Goal: Task Accomplishment & Management: Use online tool/utility

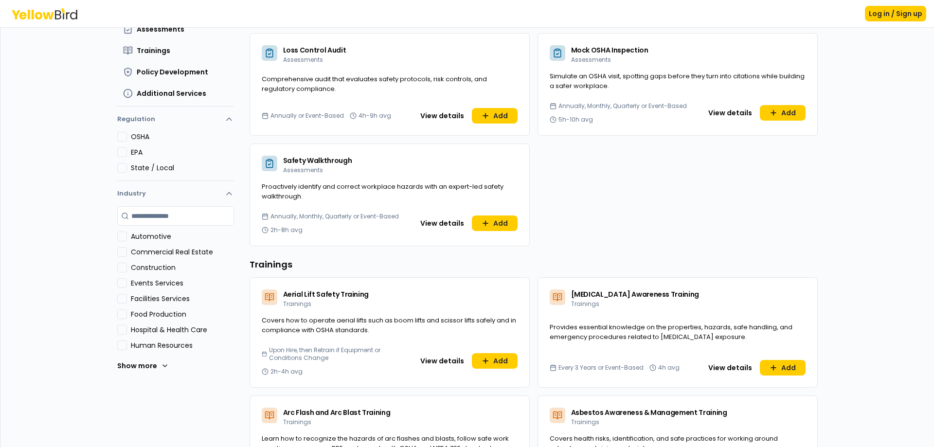
scroll to position [146, 0]
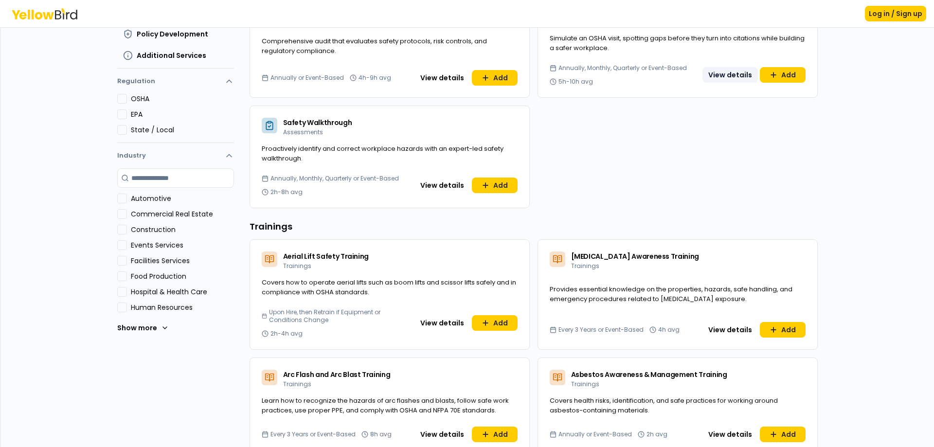
click at [718, 75] on button "View details" at bounding box center [730, 75] width 55 height 16
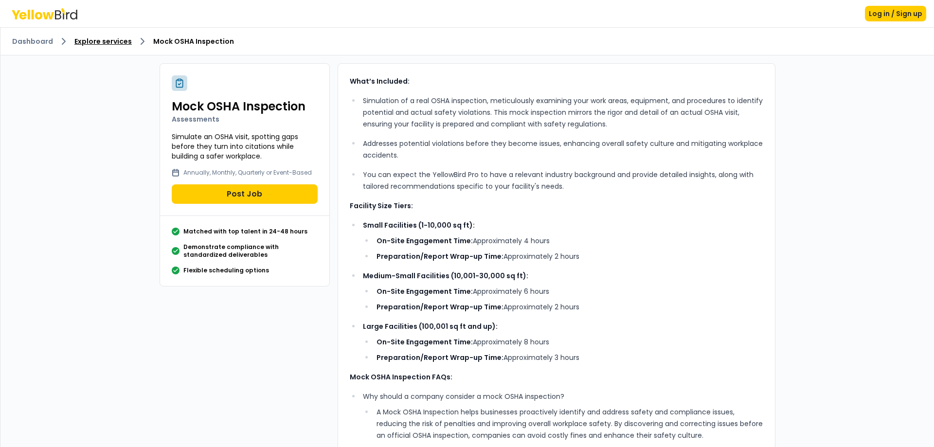
click at [108, 41] on link "Explore services" at bounding box center [102, 42] width 57 height 10
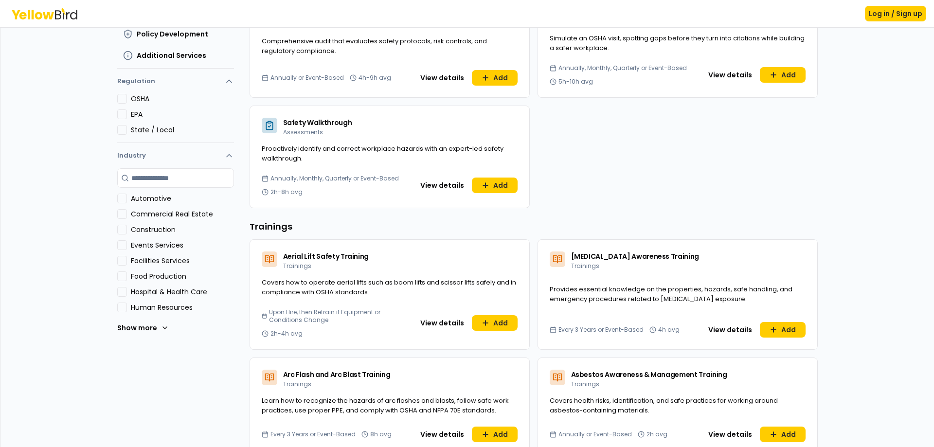
scroll to position [195, 0]
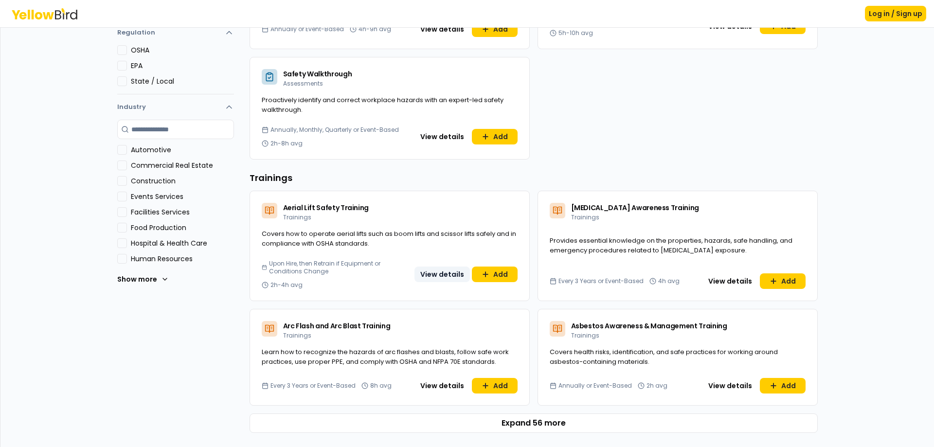
click at [441, 271] on button "View details" at bounding box center [442, 275] width 55 height 16
